Goal: Transaction & Acquisition: Purchase product/service

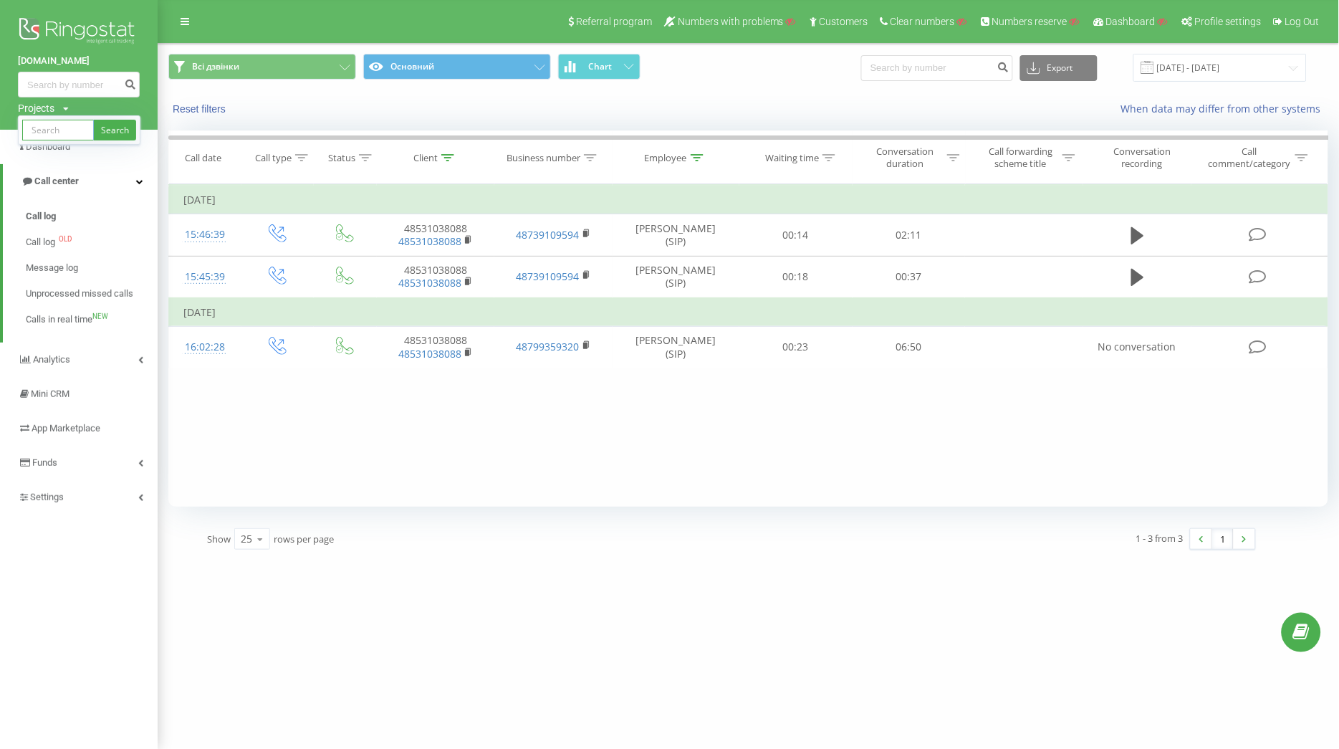
click at [57, 125] on input "text" at bounding box center [58, 130] width 72 height 21
paste input "[DOMAIN_NAME]"
type input "[DOMAIN_NAME]"
click at [117, 122] on link "Search" at bounding box center [115, 130] width 42 height 21
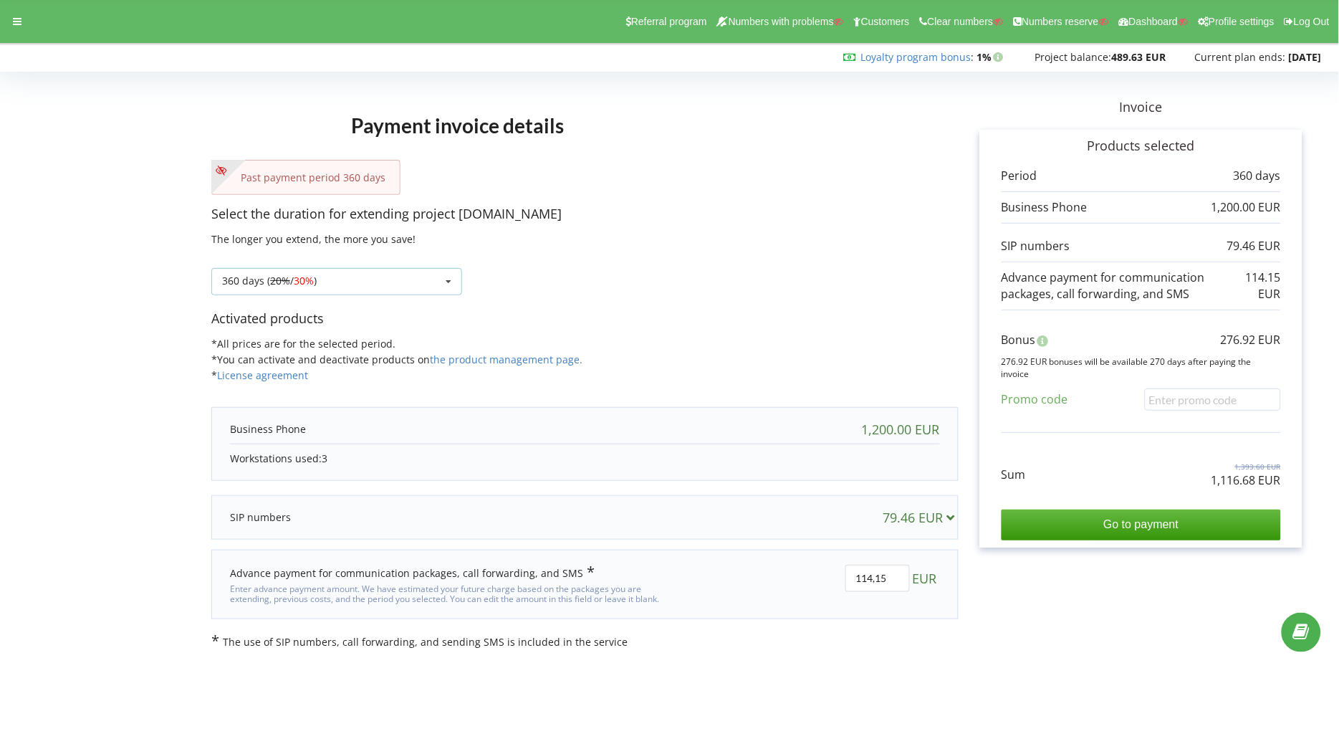
click at [433, 274] on div "360 days ( 20% / 30% ) Refill the balance without period 30 days 20% / 30% 30%" at bounding box center [336, 281] width 251 height 27
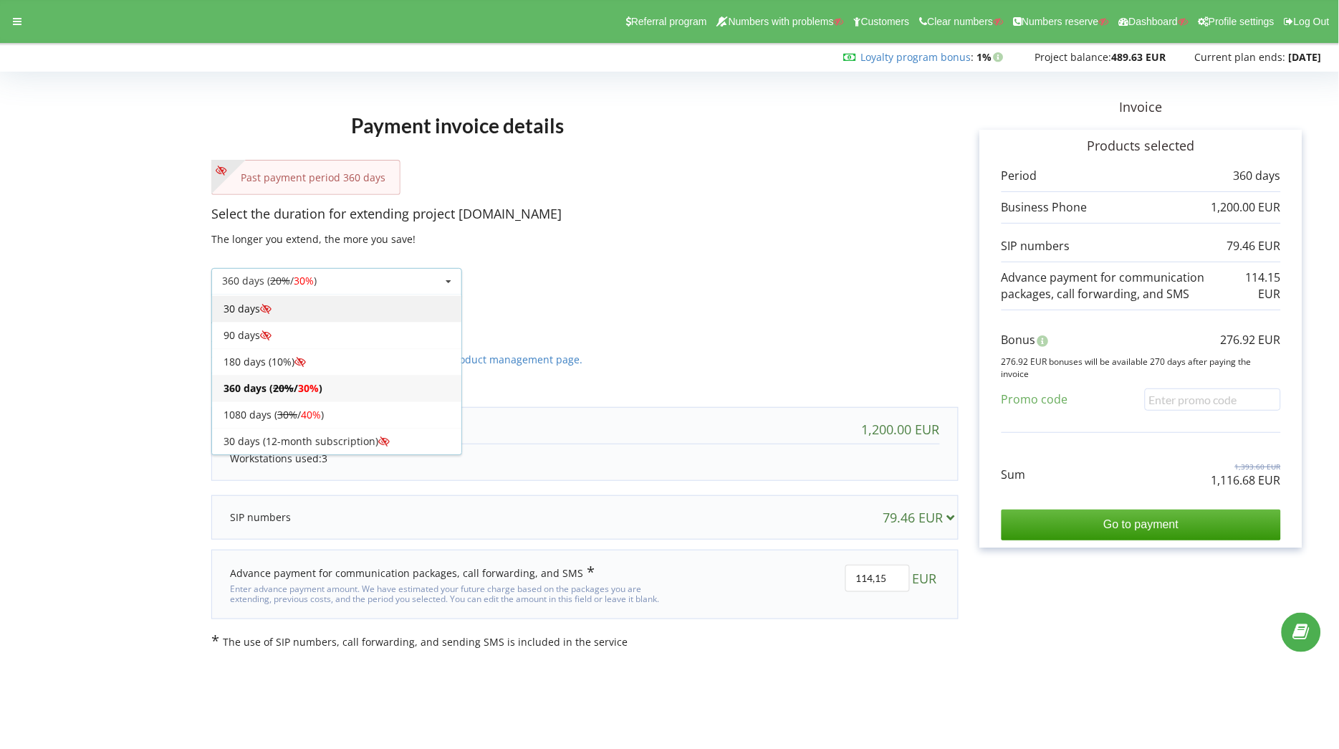
click at [289, 310] on div "30 days" at bounding box center [336, 308] width 249 height 27
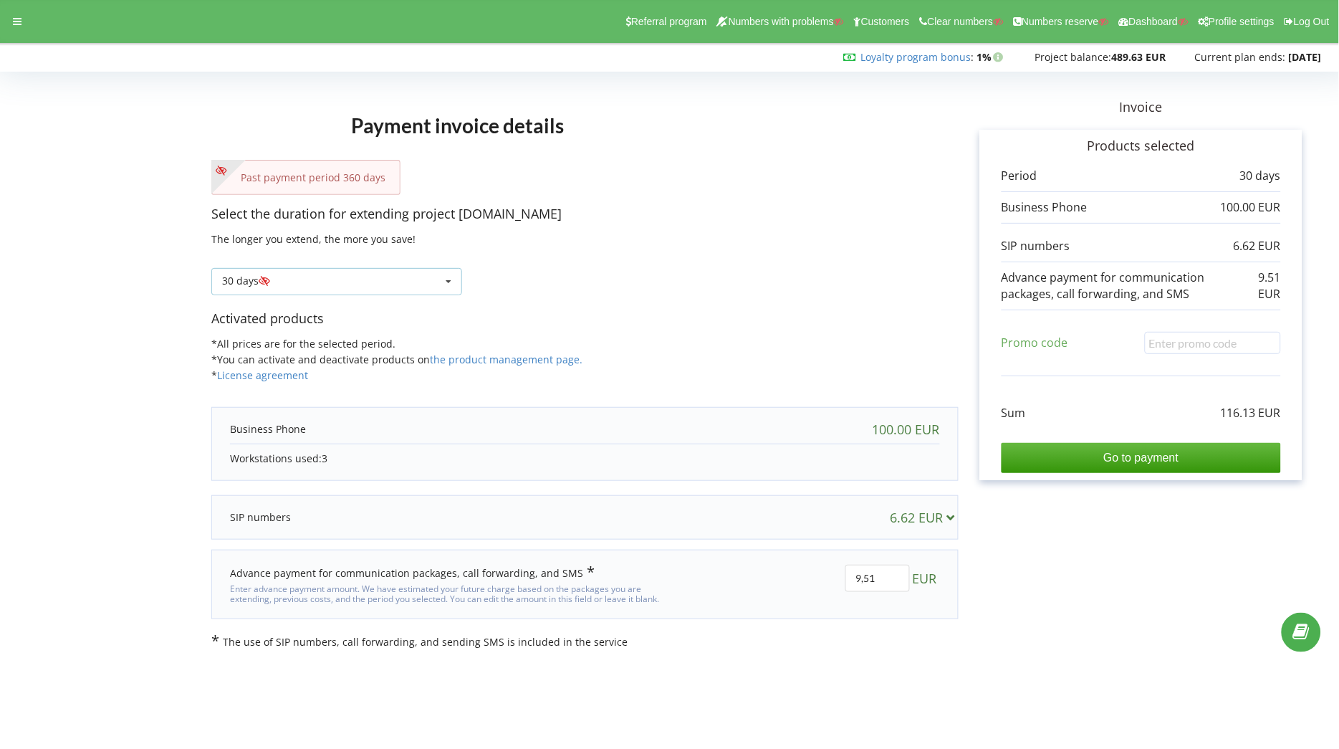
click at [439, 282] on icon at bounding box center [448, 282] width 21 height 27
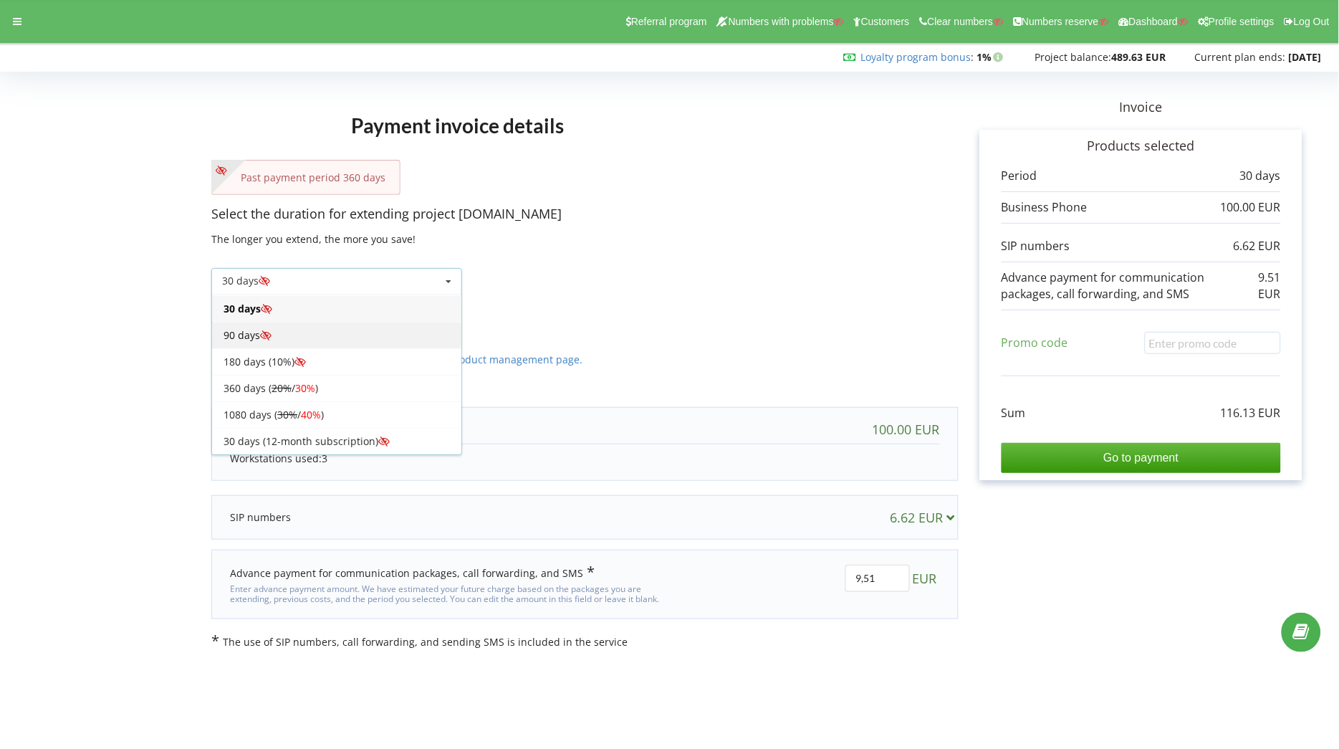
click at [312, 330] on div "90 days" at bounding box center [336, 335] width 249 height 27
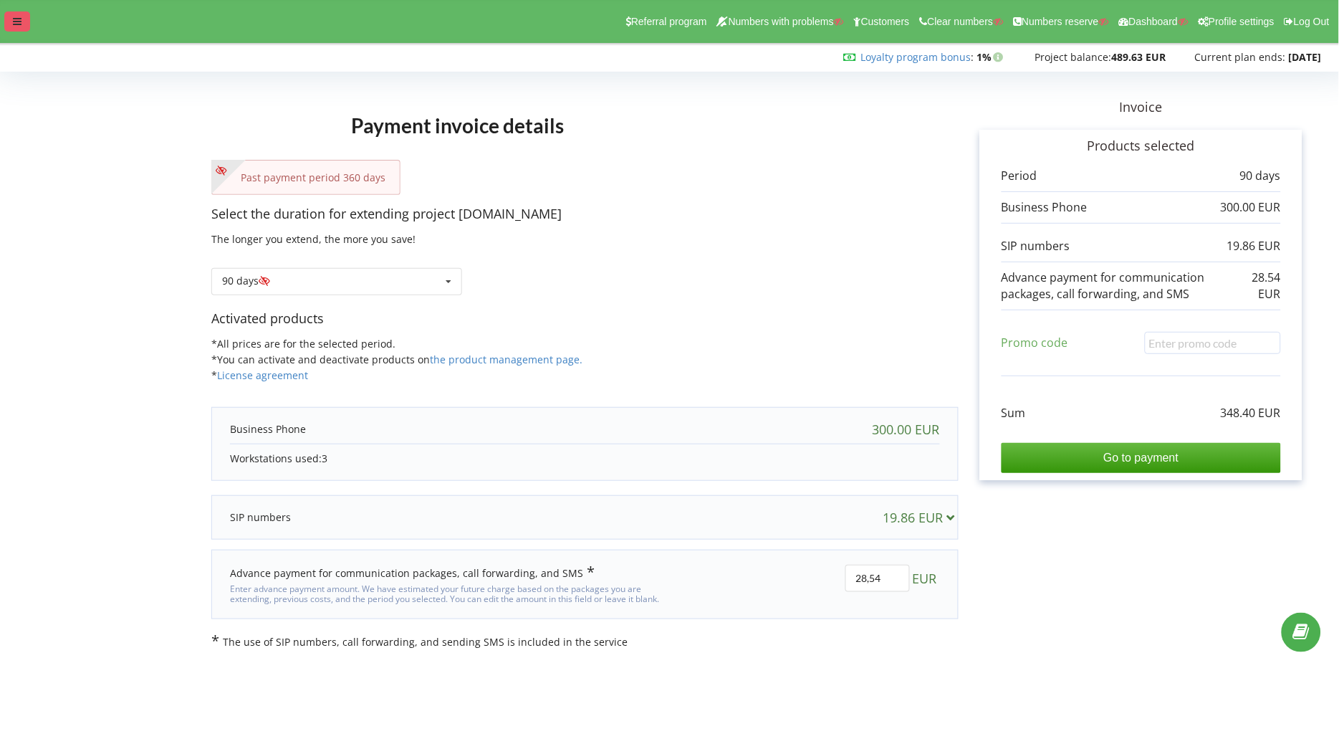
click at [21, 26] on div at bounding box center [17, 21] width 26 height 20
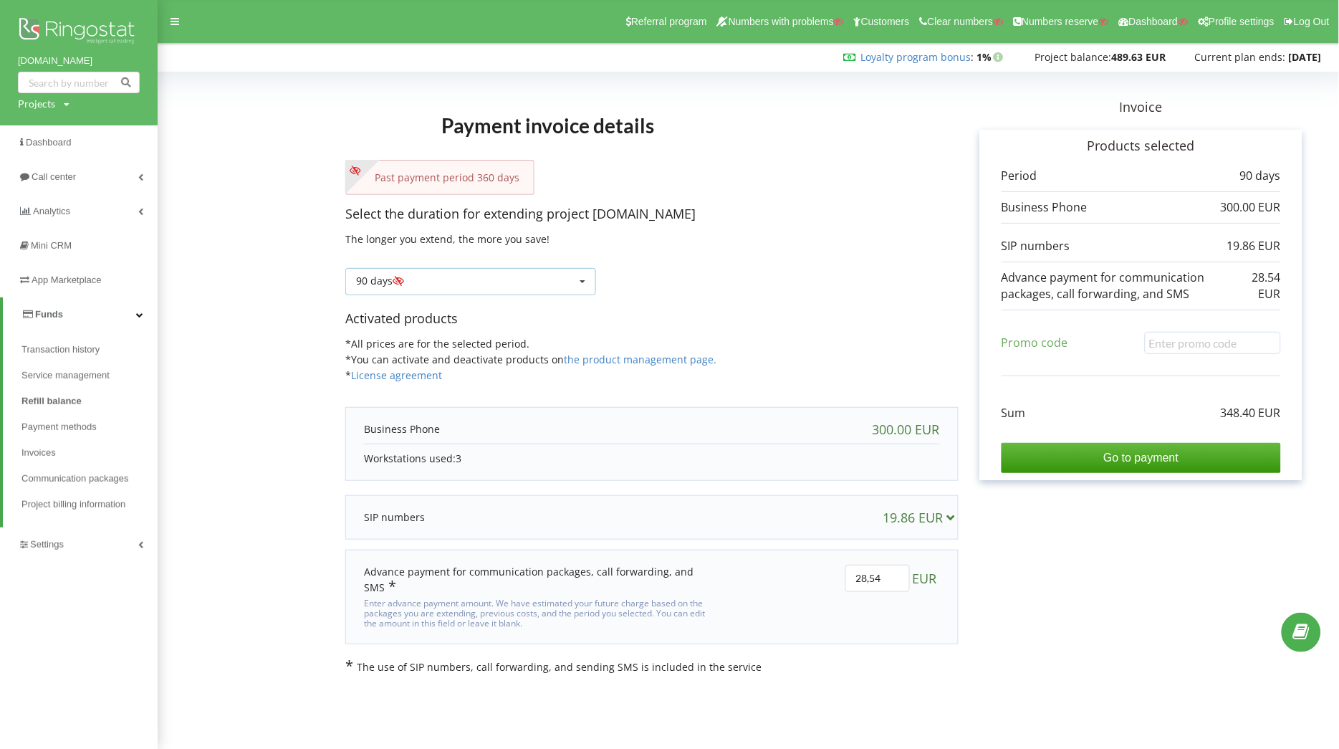
click at [519, 274] on div "90 days Refill the balance without period 20% / 30% 30% / 40%" at bounding box center [470, 281] width 251 height 27
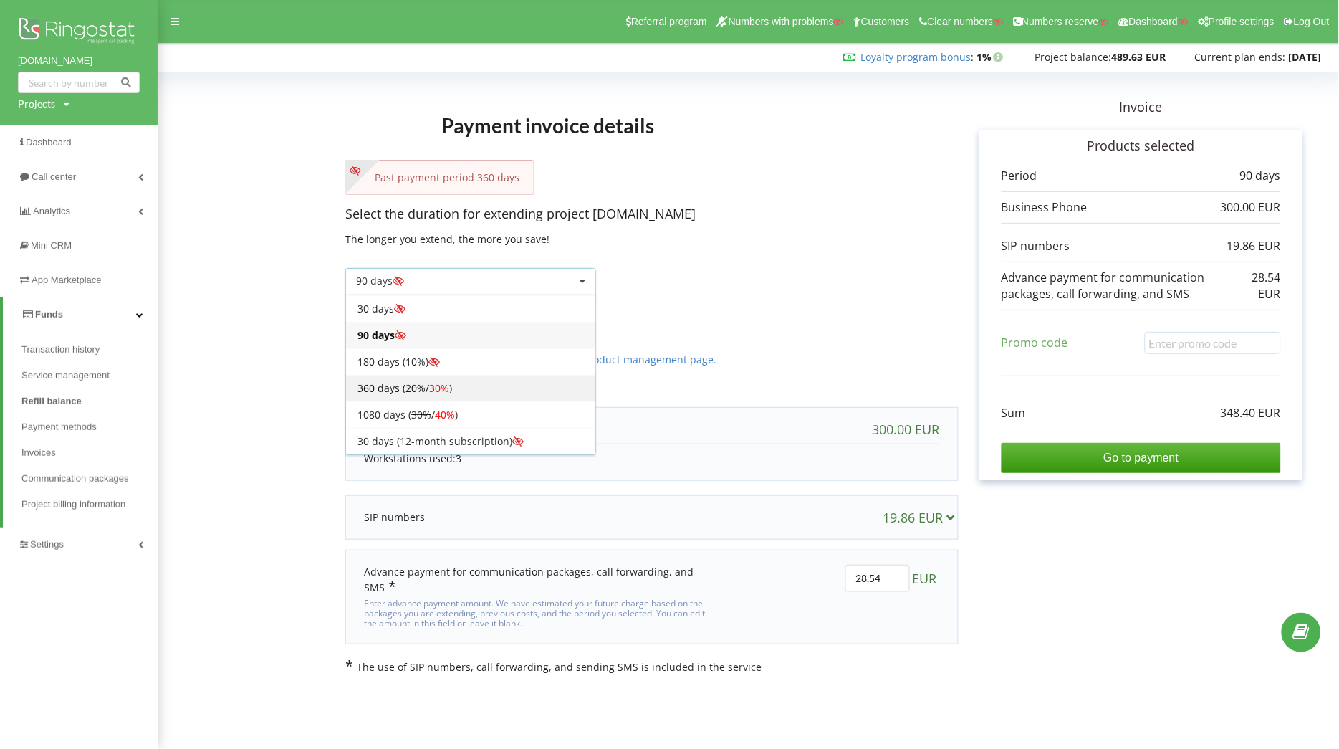
click at [448, 385] on span "30%" at bounding box center [439, 388] width 20 height 14
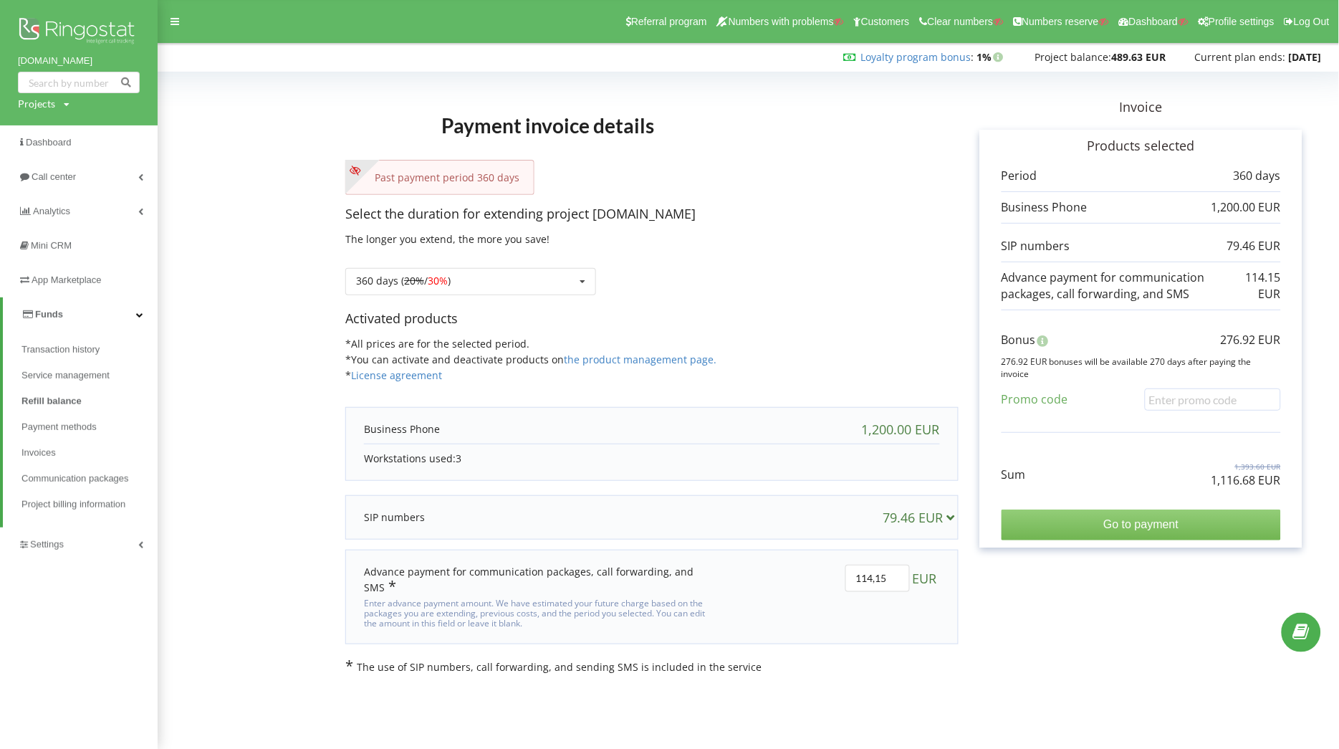
click at [1156, 522] on input "Go to payment" at bounding box center [1140, 524] width 279 height 30
click at [800, 190] on div "Past payment period 360 days" at bounding box center [651, 177] width 613 height 35
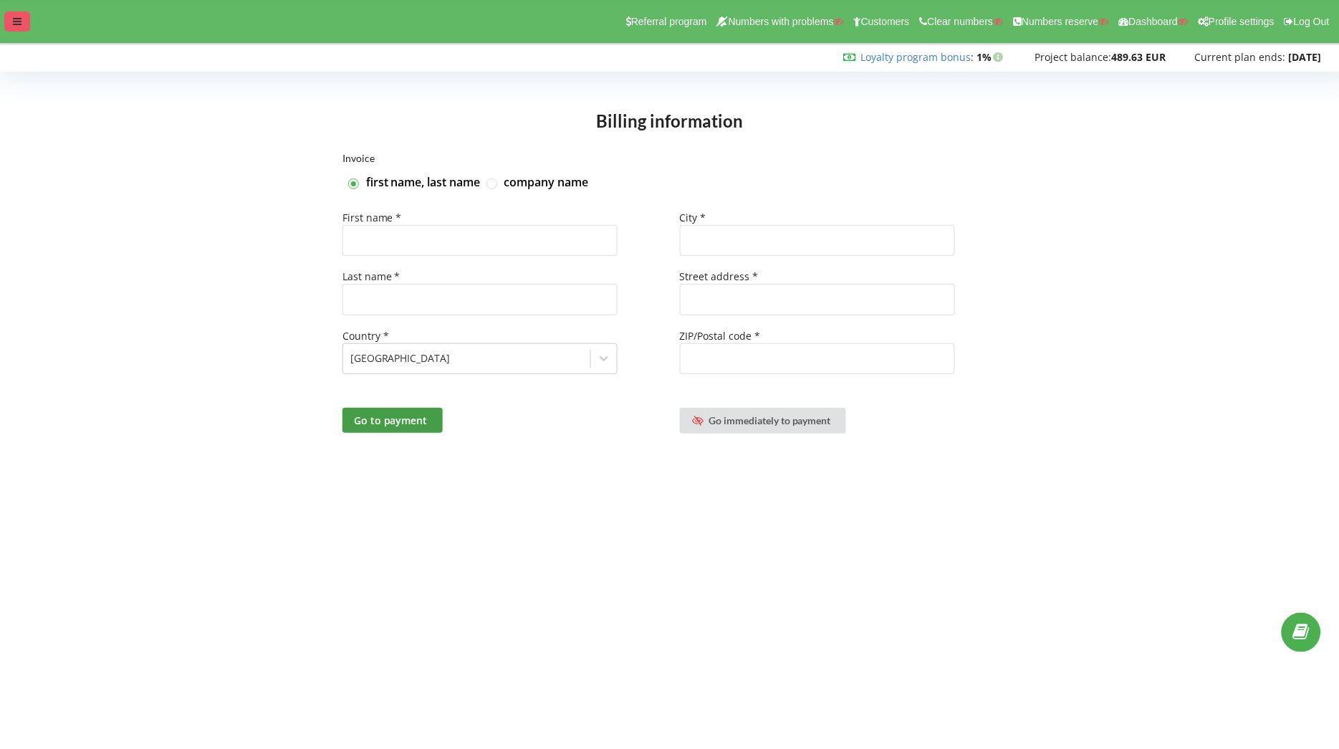
click at [21, 19] on icon at bounding box center [17, 21] width 9 height 10
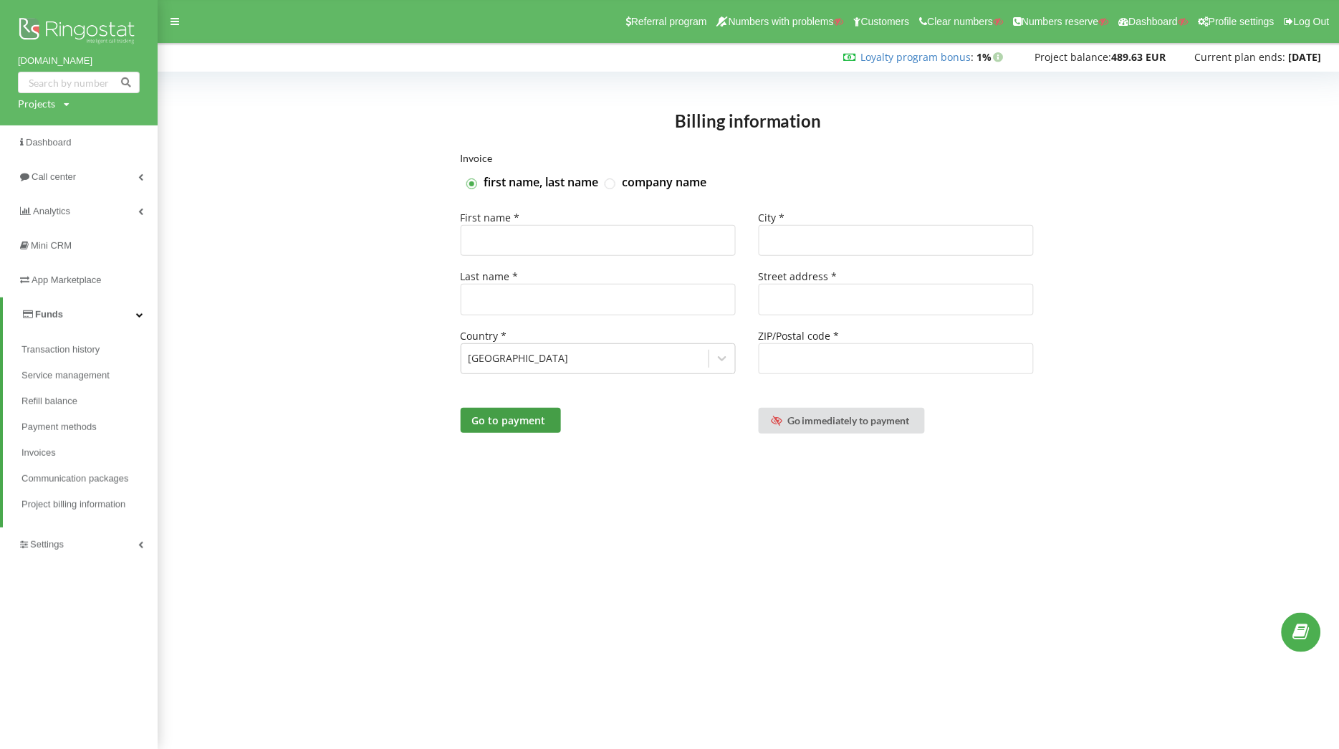
click at [48, 107] on div "Projects" at bounding box center [36, 104] width 37 height 14
click at [48, 140] on input "text" at bounding box center [63, 133] width 72 height 21
type input "[DOMAIN_NAME]"
click at [113, 134] on span "Search" at bounding box center [118, 134] width 26 height 13
